Goal: Information Seeking & Learning: Learn about a topic

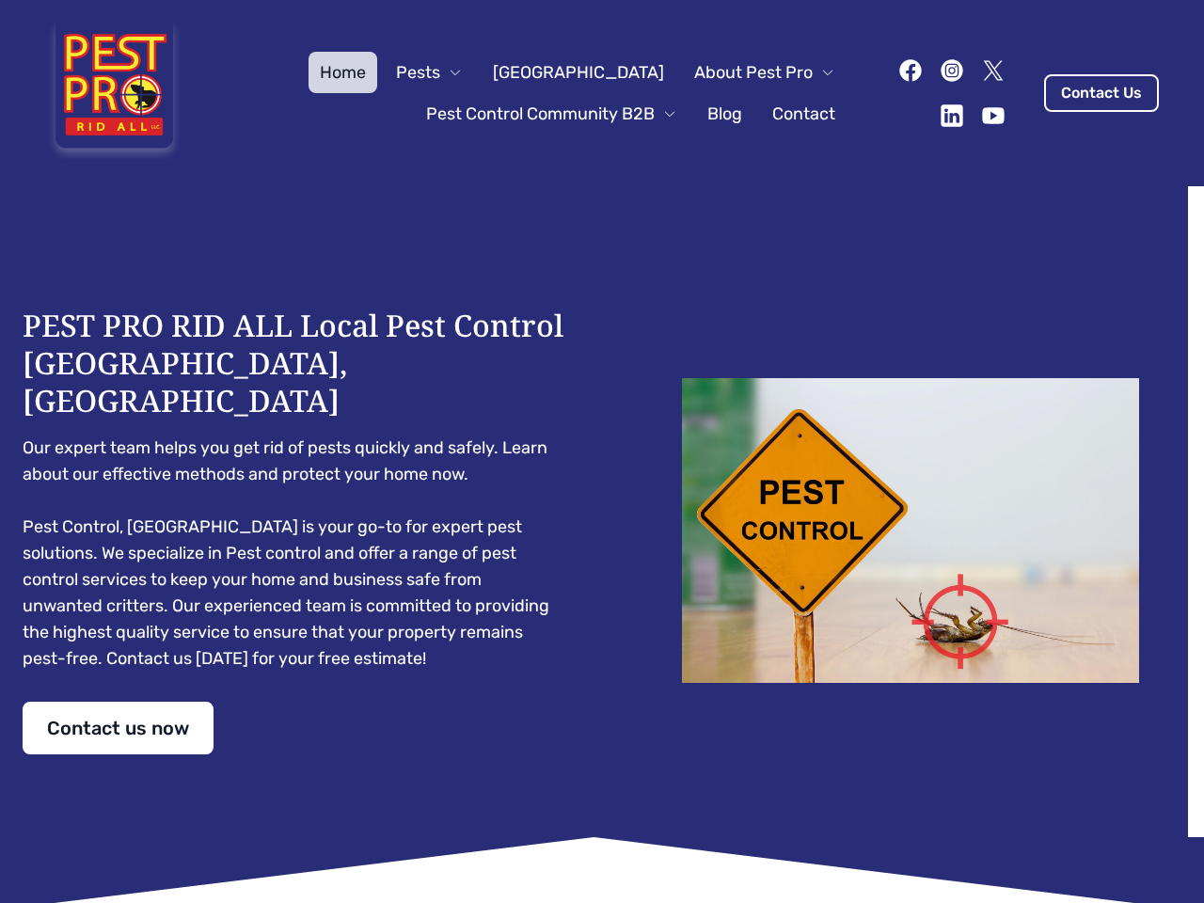
click at [602, 452] on div "PEST PRO RID ALL Local Pest Control [GEOGRAPHIC_DATA], [GEOGRAPHIC_DATA] Our ex…" at bounding box center [602, 531] width 1159 height 448
click at [440, 72] on span "Pests" at bounding box center [418, 72] width 44 height 26
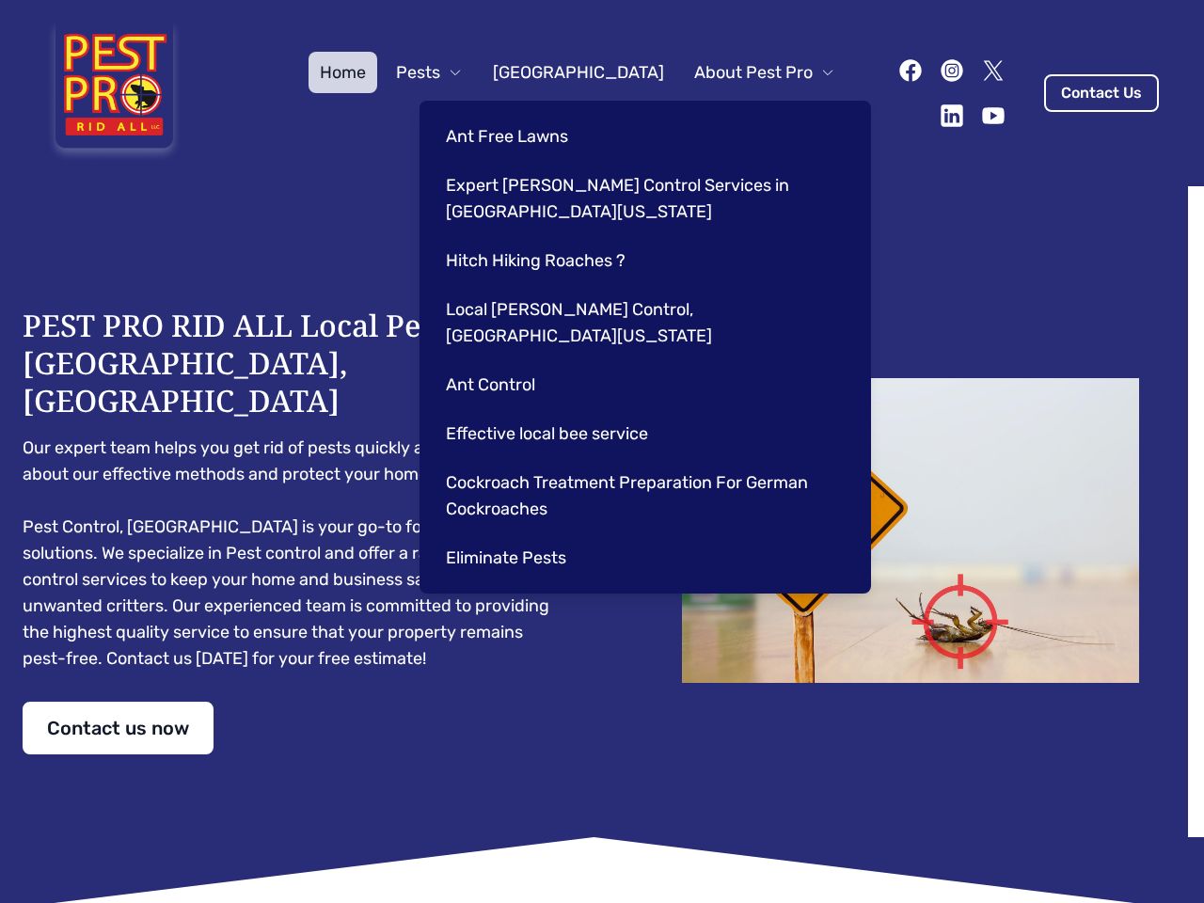
click at [745, 72] on span "About Pest Pro" at bounding box center [753, 72] width 119 height 26
click at [532, 114] on div "Ant Free Lawns Expert [PERSON_NAME] Control Services in [GEOGRAPHIC_DATA] [US_S…" at bounding box center [646, 347] width 452 height 493
